Goal: Transaction & Acquisition: Purchase product/service

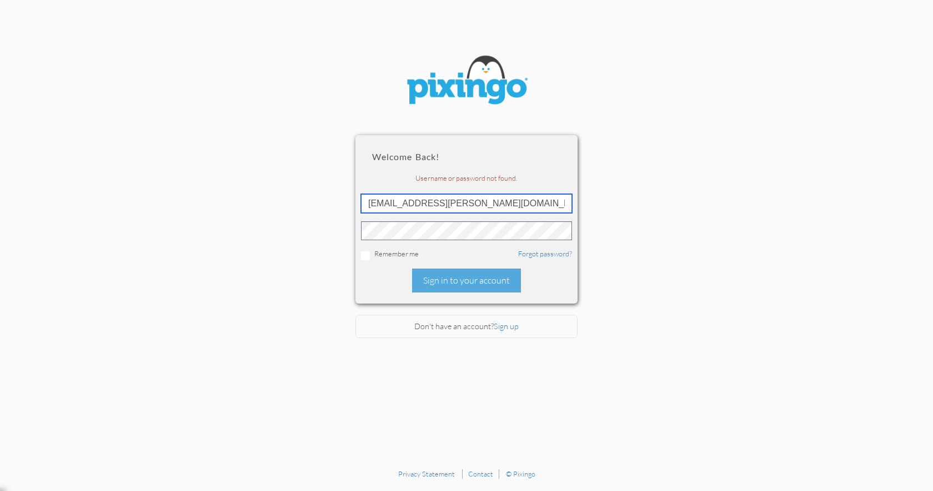
drag, startPoint x: 535, startPoint y: 200, endPoint x: 368, endPoint y: 172, distance: 169.6
click at [368, 194] on input "[EMAIL_ADDRESS][PERSON_NAME][DOMAIN_NAME]" at bounding box center [466, 203] width 211 height 19
type input "[EMAIL_ADDRESS][DOMAIN_NAME]"
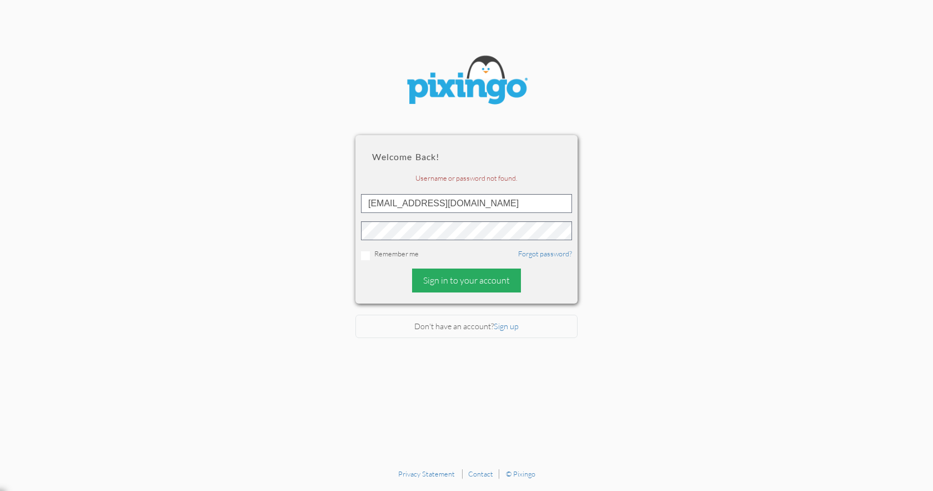
click at [444, 273] on div "Sign in to your account" at bounding box center [466, 280] width 109 height 24
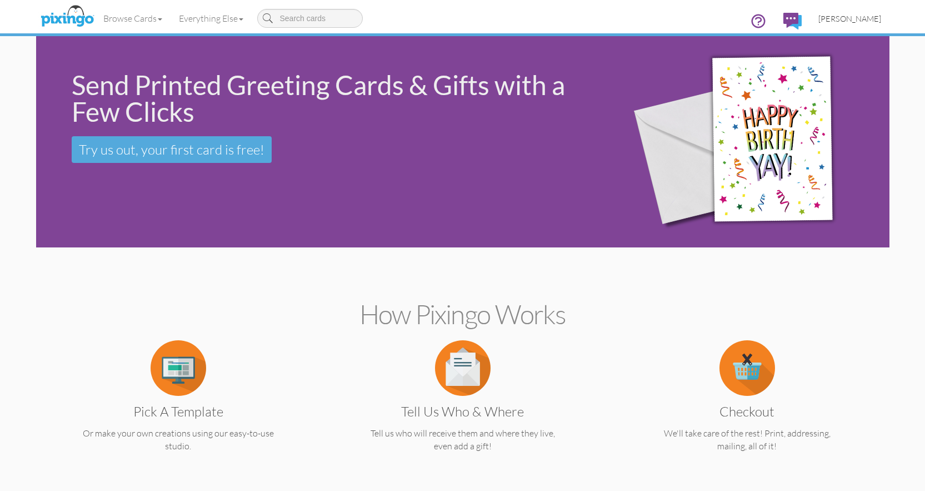
click at [837, 17] on span "[PERSON_NAME]" at bounding box center [849, 18] width 63 height 9
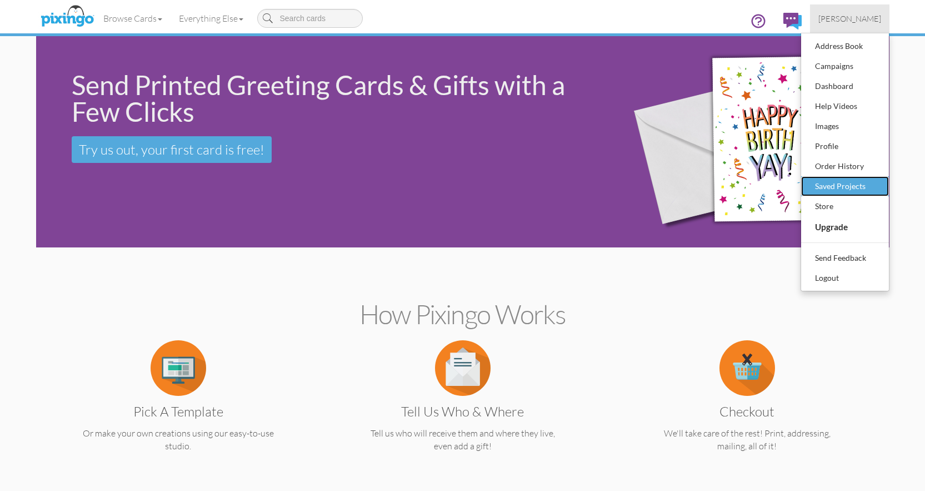
click at [817, 187] on div "Saved Projects" at bounding box center [845, 186] width 66 height 17
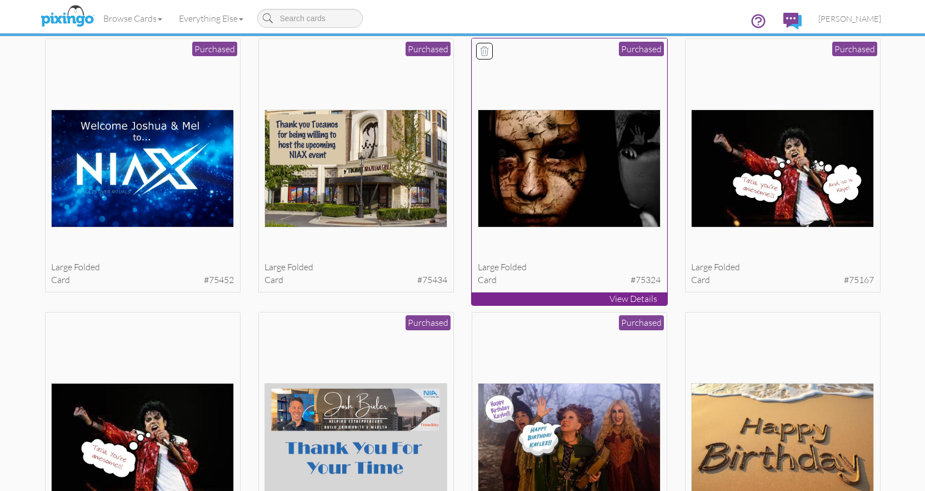
scroll to position [70, 0]
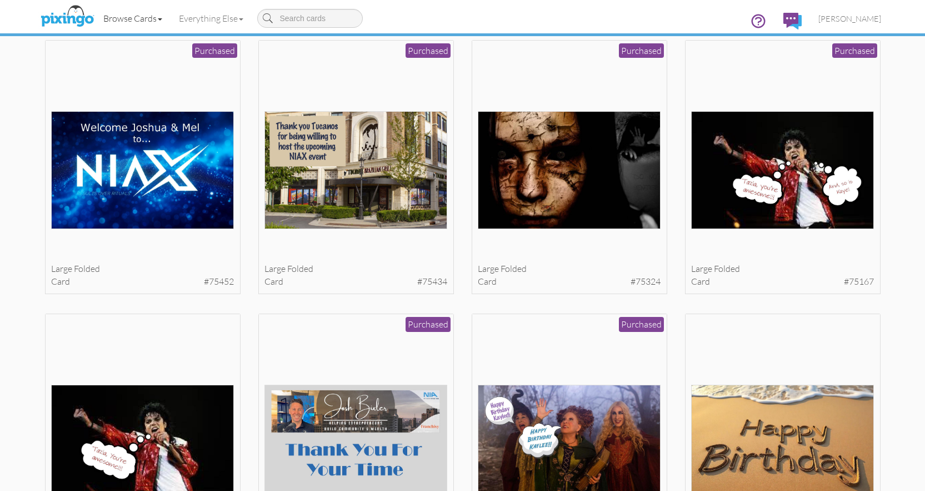
click at [148, 18] on link "Browse Cards" at bounding box center [133, 18] width 76 height 28
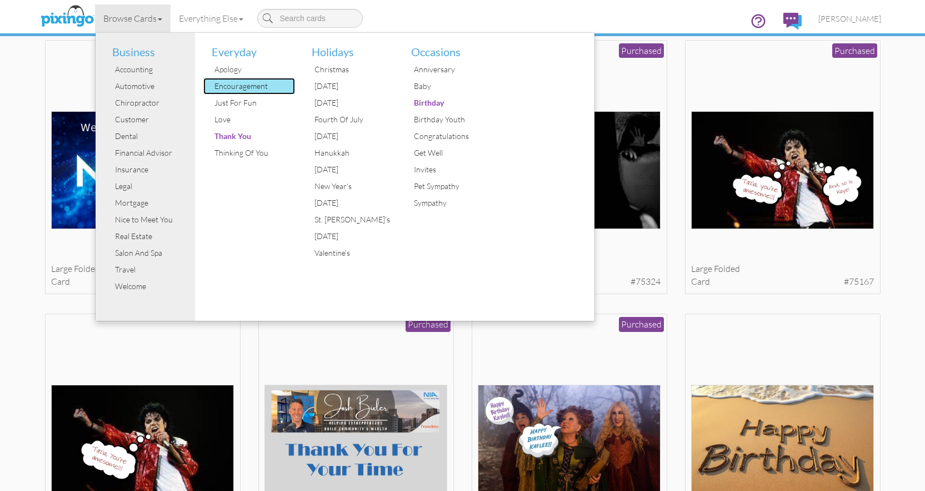
click at [238, 86] on div "Encouragement" at bounding box center [253, 86] width 83 height 17
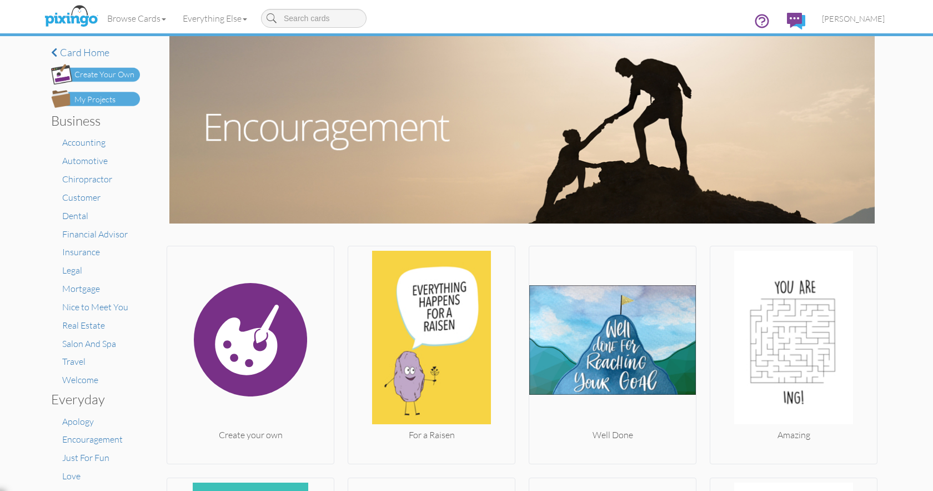
click at [118, 73] on div "Create Your Own" at bounding box center [104, 75] width 60 height 12
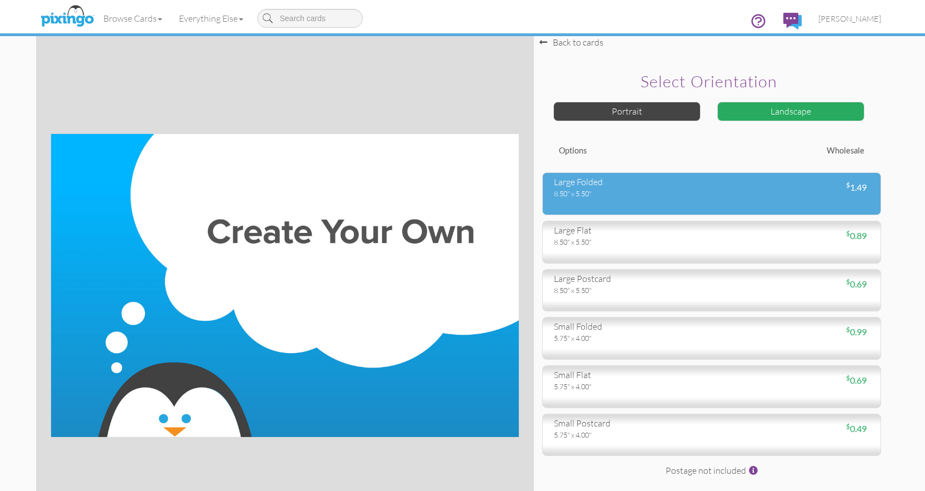
click at [590, 193] on div "8.50" x 5.50"" at bounding box center [628, 193] width 149 height 10
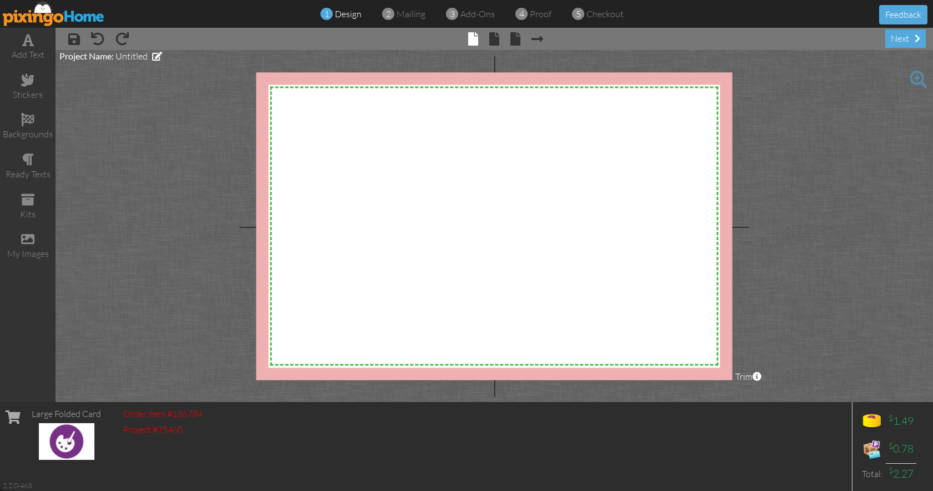
click at [519, 171] on body "1 design 2 mailing 3 add-ons 4 proof 5 checkout Feedback add text stickers back…" at bounding box center [466, 245] width 933 height 491
click at [31, 241] on span at bounding box center [27, 238] width 13 height 13
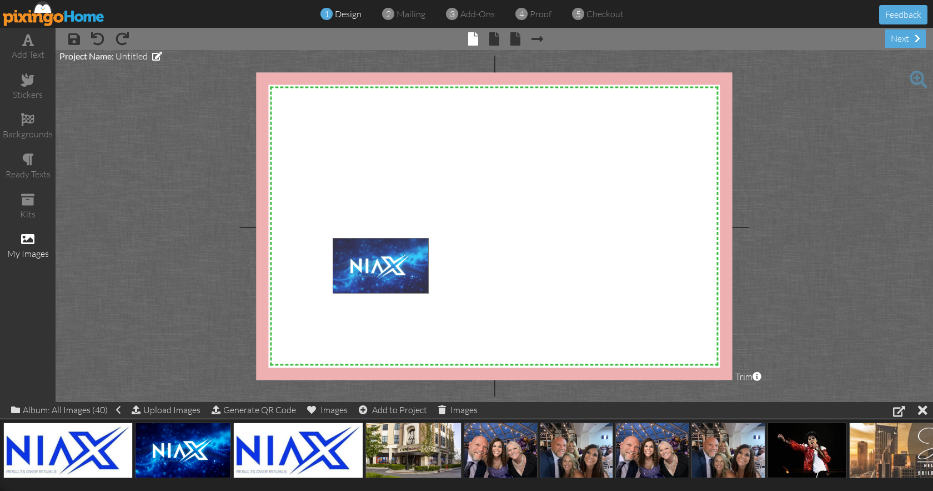
drag, startPoint x: 172, startPoint y: 437, endPoint x: 405, endPoint y: 228, distance: 313.1
click at [405, 228] on body "1 design 2 mailing 3 add-ons 4 proof 5 checkout Feedback add text stickers back…" at bounding box center [466, 245] width 933 height 491
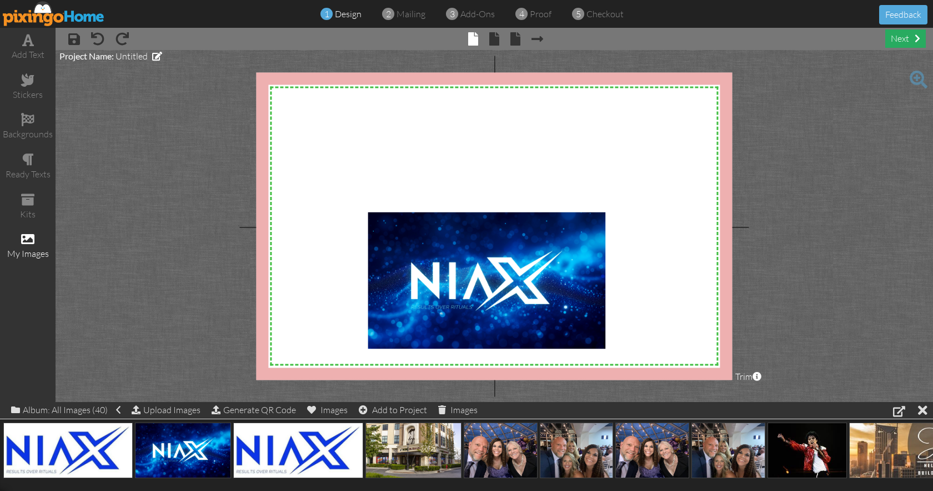
click at [898, 40] on div "next" at bounding box center [906, 38] width 41 height 18
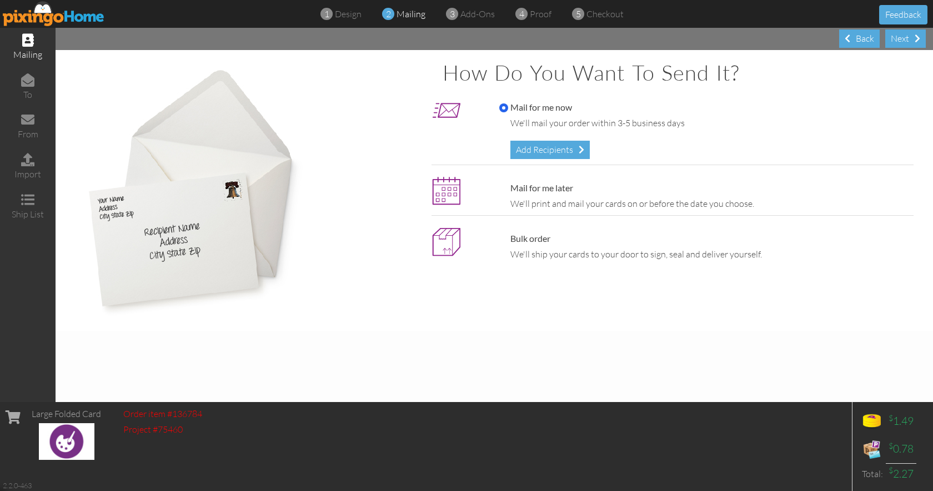
click at [593, 147] on div "Mail for me now We'll mail your order within 3-5 business days Add Recipients" at bounding box center [704, 130] width 426 height 58
click at [579, 148] on div "Add Recipients" at bounding box center [550, 150] width 79 height 18
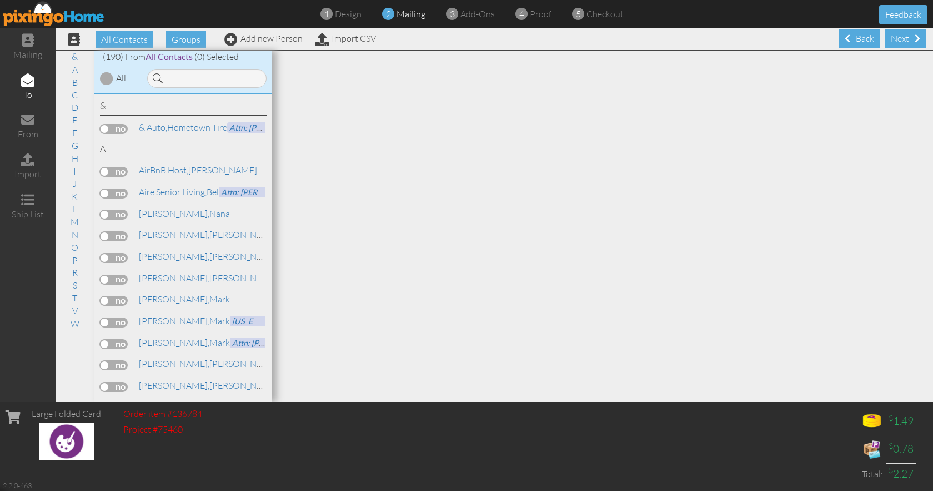
click at [113, 216] on label at bounding box center [114, 214] width 28 height 10
click at [0, 0] on input "checkbox" at bounding box center [0, 0] width 0 height 0
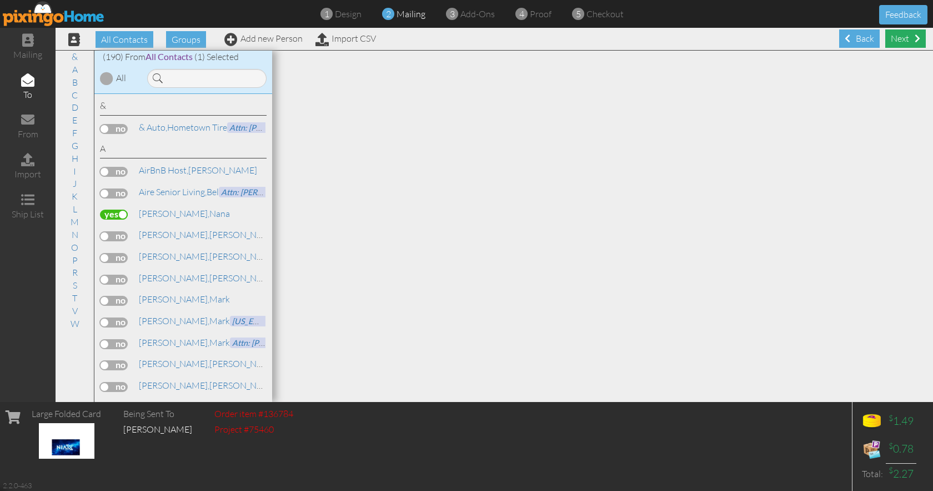
click at [896, 38] on div "Next" at bounding box center [906, 38] width 41 height 18
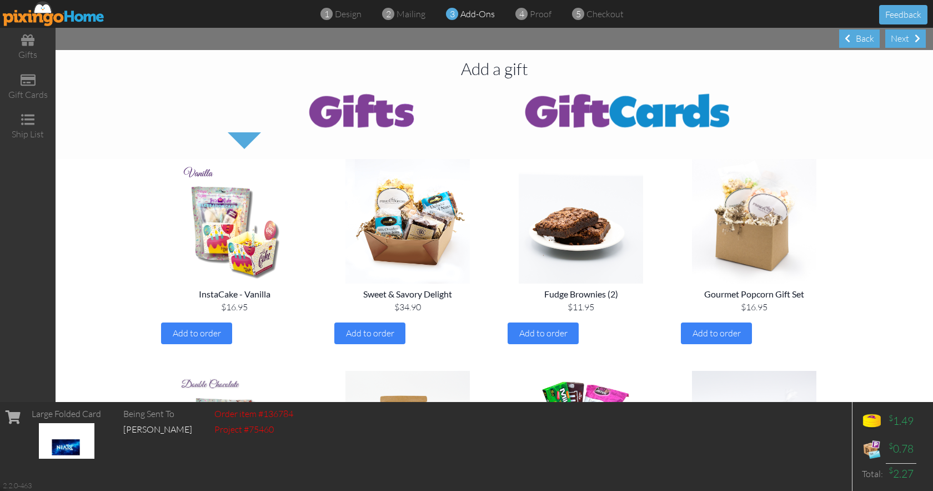
click at [896, 38] on div "Next" at bounding box center [906, 38] width 41 height 18
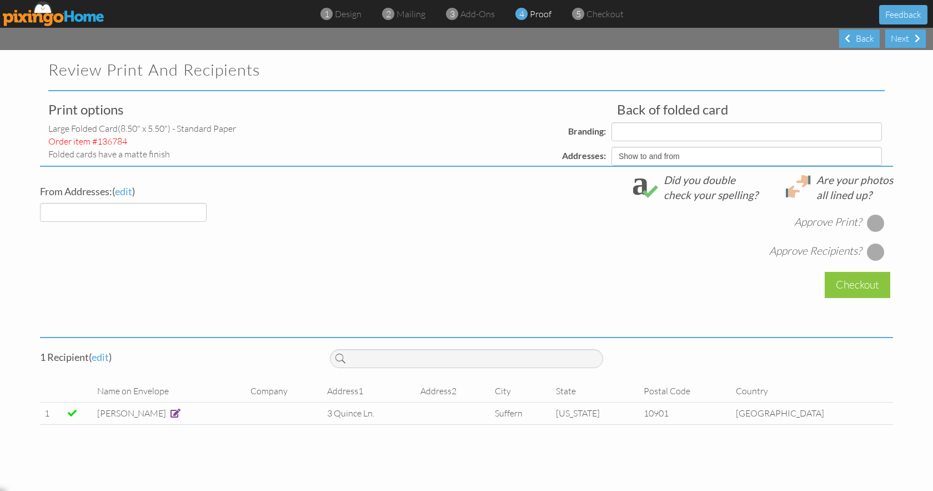
select select "object:4368"
select select "object:4370"
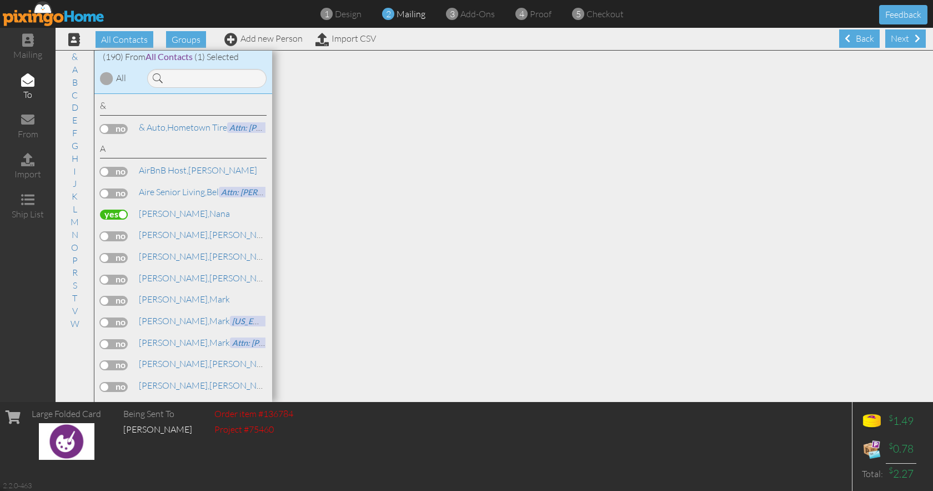
click at [116, 210] on label at bounding box center [114, 214] width 28 height 10
click at [0, 0] on input "checkbox" at bounding box center [0, 0] width 0 height 0
